Goal: Task Accomplishment & Management: Manage account settings

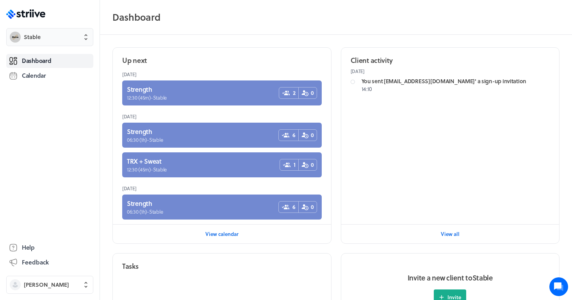
click at [73, 40] on span "Stable" at bounding box center [57, 37] width 66 height 8
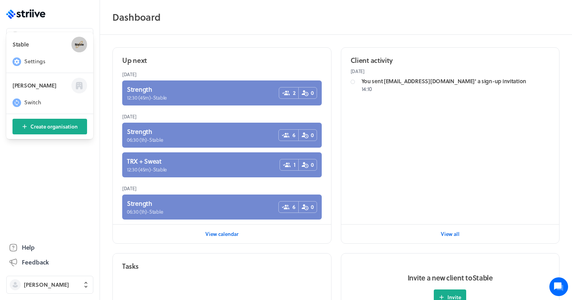
click at [39, 55] on section "Stable Settings" at bounding box center [49, 52] width 87 height 41
click at [32, 104] on span "Switch" at bounding box center [32, 102] width 17 height 8
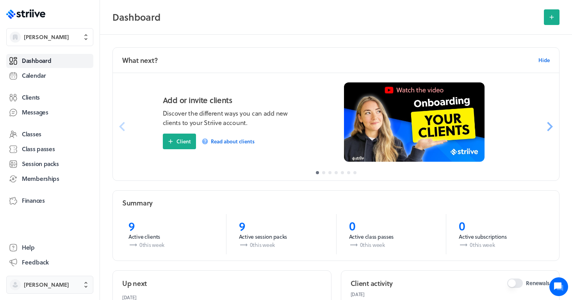
click at [46, 287] on span "Sarah Pearson" at bounding box center [46, 285] width 45 height 8
click at [69, 35] on div "Sarah Pearson sarah_aylward@hotmail.co.uk Holidays Settings Sign out" at bounding box center [286, 150] width 572 height 300
click at [49, 41] on button "Sarah Pearson" at bounding box center [49, 37] width 87 height 18
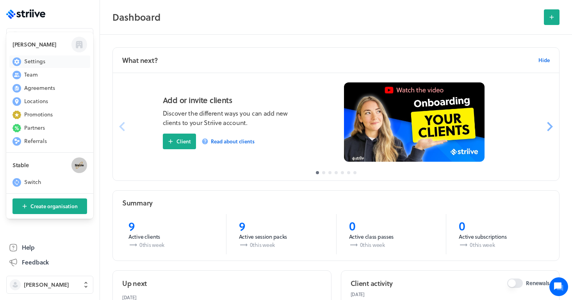
click at [41, 59] on span "Settings" at bounding box center [34, 61] width 21 height 8
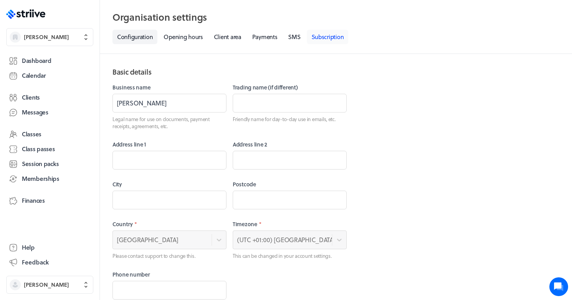
click at [325, 39] on link "Subscription" at bounding box center [328, 37] width 42 height 14
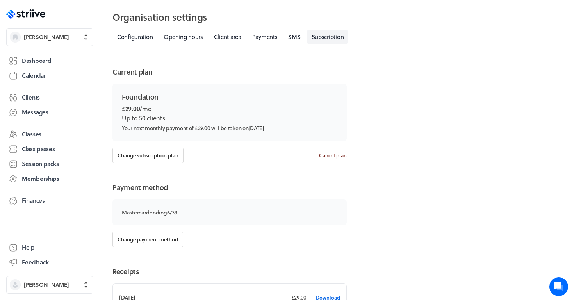
click at [332, 155] on span "Cancel plan" at bounding box center [333, 155] width 28 height 7
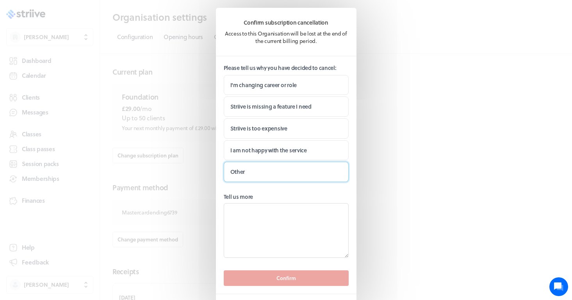
click at [270, 167] on label "Other" at bounding box center [286, 172] width 125 height 20
click at [0, 0] on input "Other" at bounding box center [0, 0] width 0 height 0
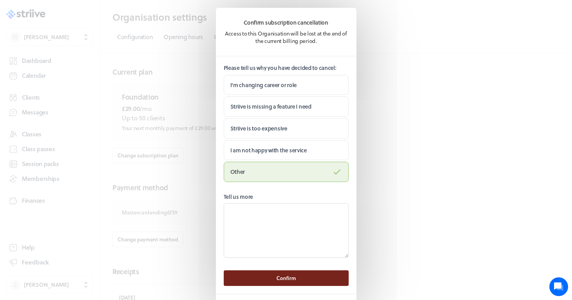
click at [301, 279] on button "Confirm" at bounding box center [286, 278] width 125 height 16
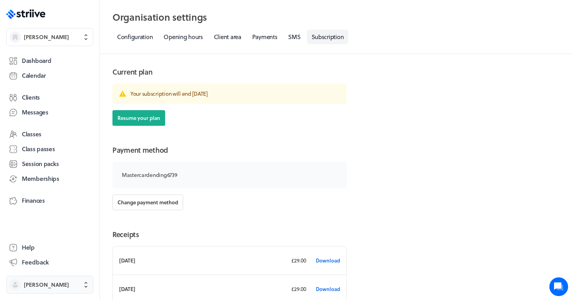
click at [57, 289] on button "Sarah Pearson" at bounding box center [49, 284] width 87 height 18
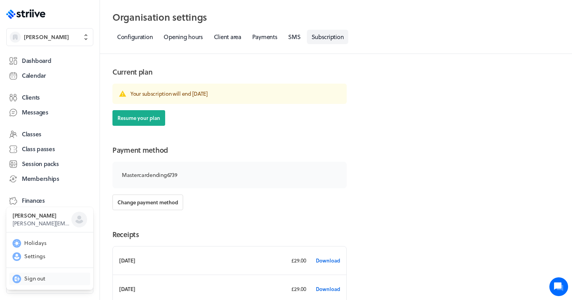
click at [33, 277] on span "Sign out" at bounding box center [34, 278] width 21 height 8
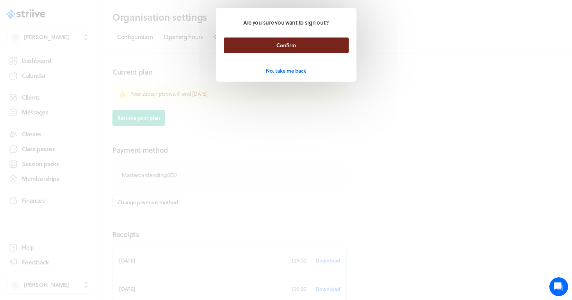
click at [291, 42] on span "Confirm" at bounding box center [286, 45] width 20 height 7
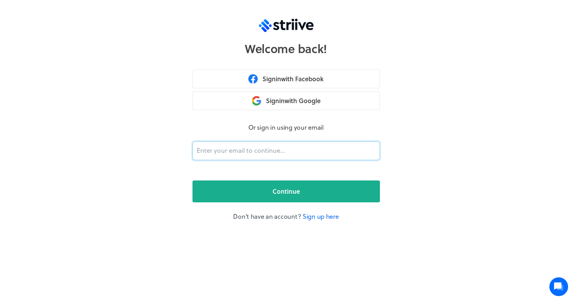
click at [226, 149] on input "email" at bounding box center [285, 150] width 187 height 19
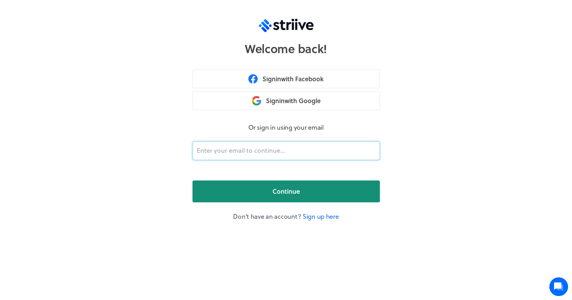
type input "[EMAIL_ADDRESS][DOMAIN_NAME]"
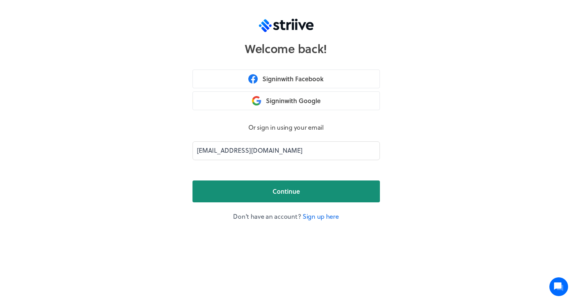
click at [252, 194] on button "Continue" at bounding box center [285, 191] width 187 height 22
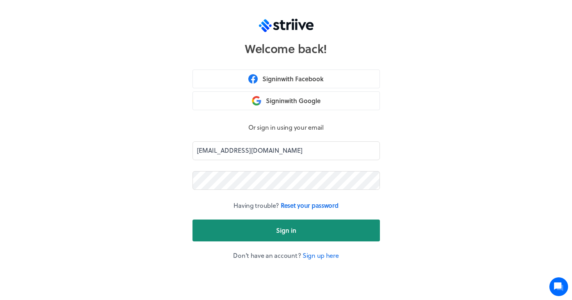
click at [256, 227] on button "Sign in" at bounding box center [285, 230] width 187 height 22
